Goal: Check status

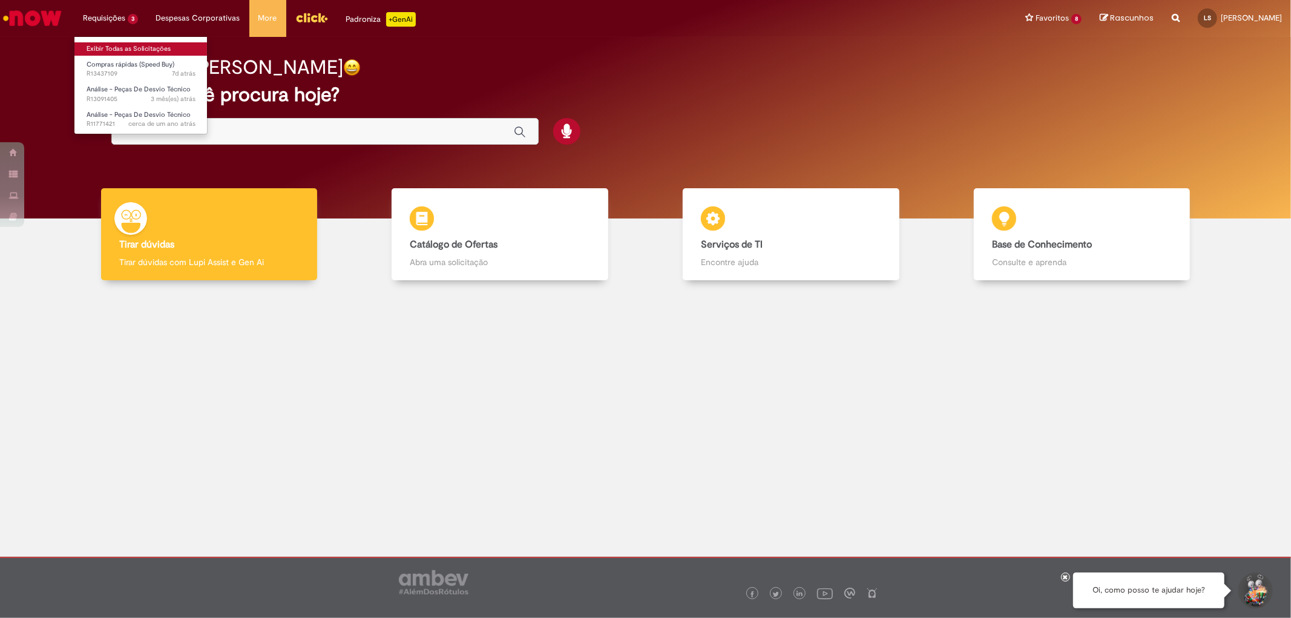
click at [136, 49] on link "Exibir Todas as Solicitações" at bounding box center [140, 48] width 133 height 13
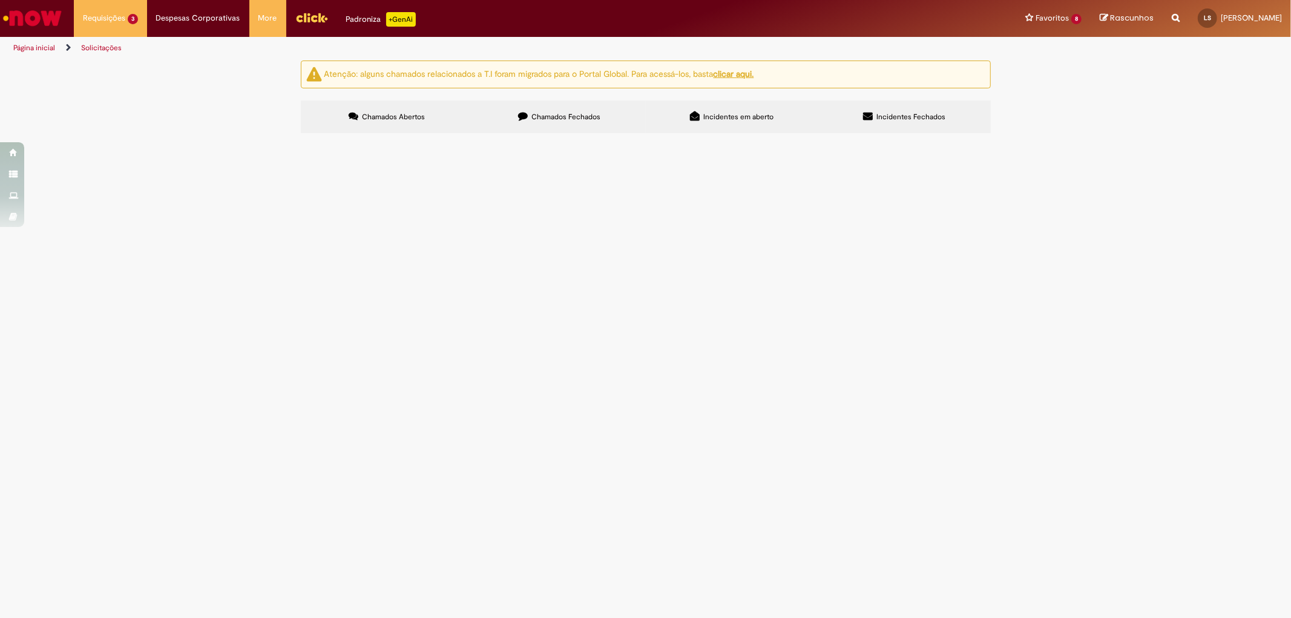
click at [569, 119] on span "Chamados Fechados" at bounding box center [565, 117] width 69 height 10
click at [0, 0] on span "R13440640" at bounding box center [0, 0] width 0 height 0
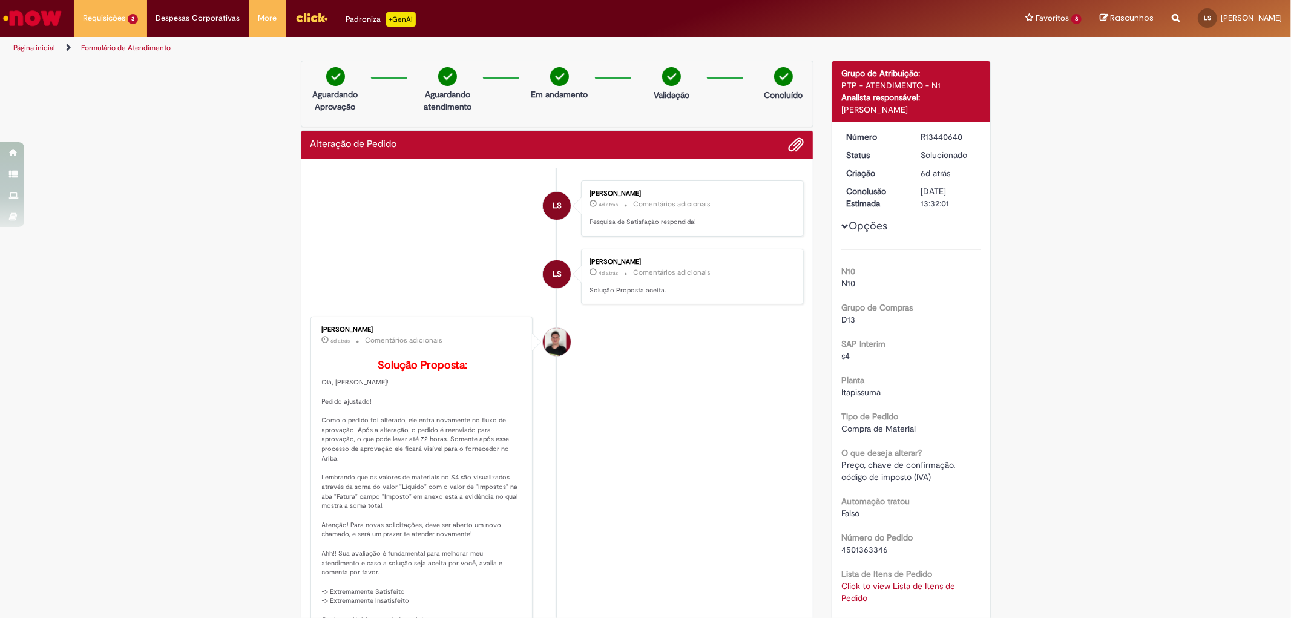
drag, startPoint x: 960, startPoint y: 130, endPoint x: 913, endPoint y: 133, distance: 47.9
click at [913, 133] on dd "R13440640" at bounding box center [948, 137] width 74 height 12
copy div "R13440640"
